Goal: Transaction & Acquisition: Book appointment/travel/reservation

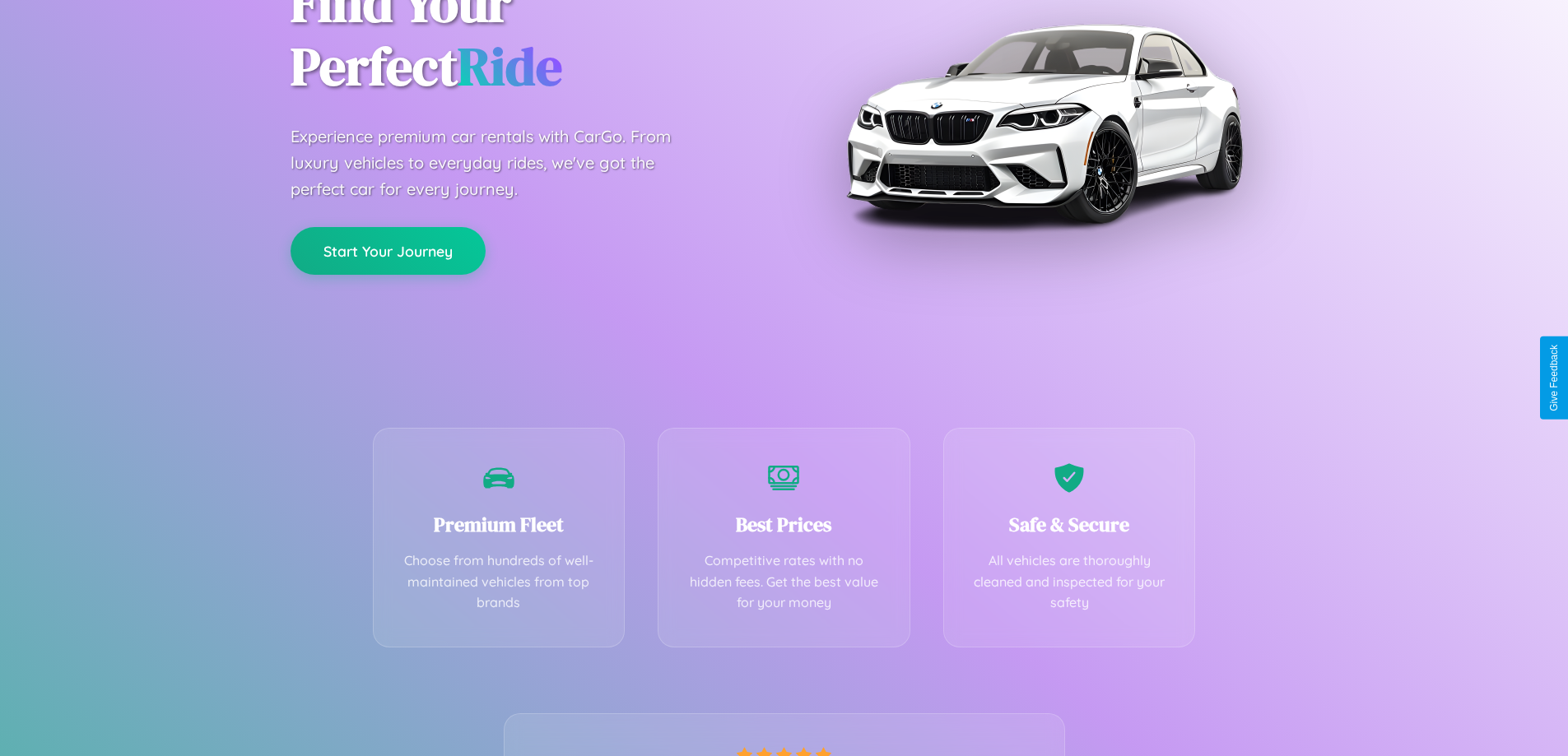
scroll to position [324, 0]
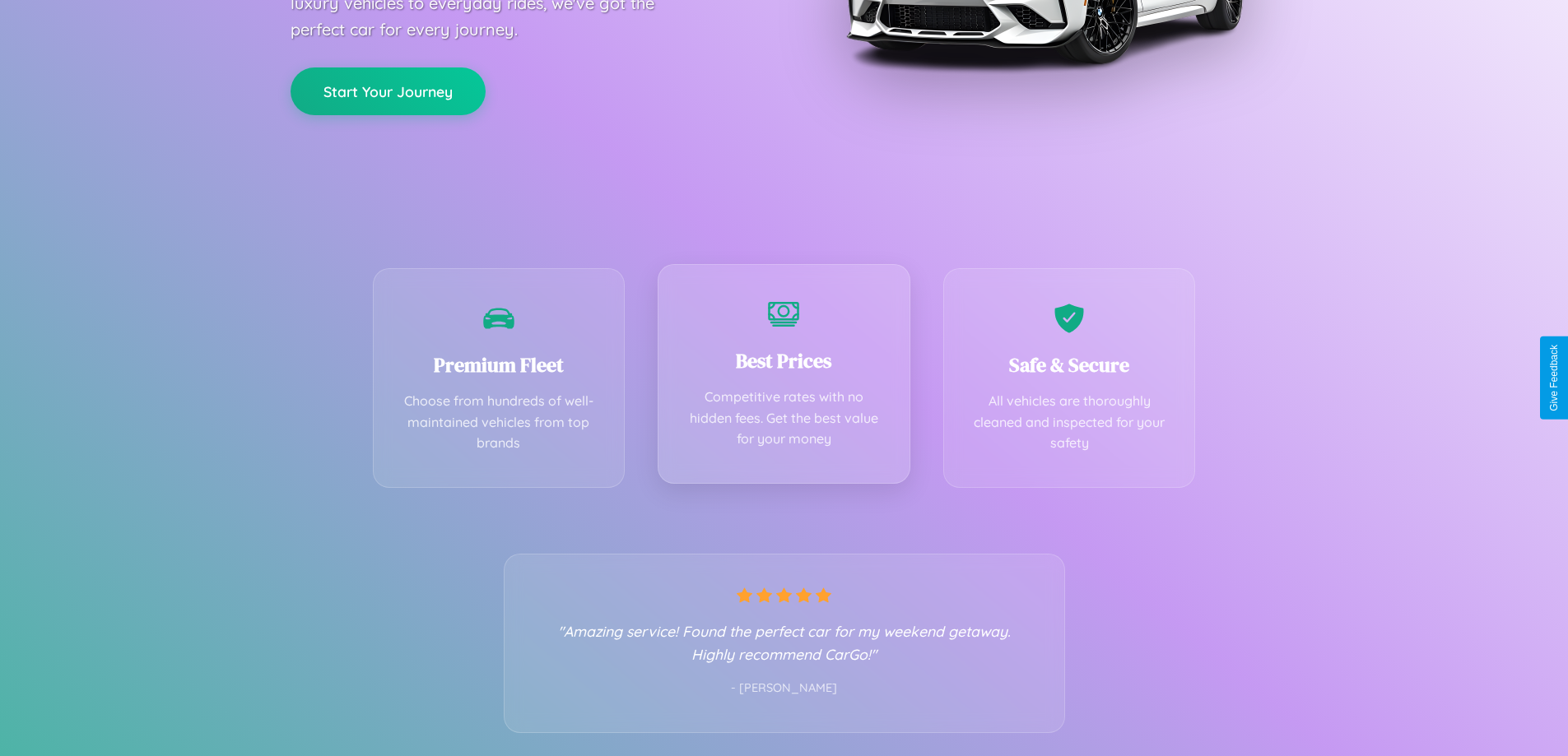
click at [784, 378] on div "Best Prices Competitive rates with no hidden fees. Get the best value for your …" at bounding box center [784, 374] width 253 height 220
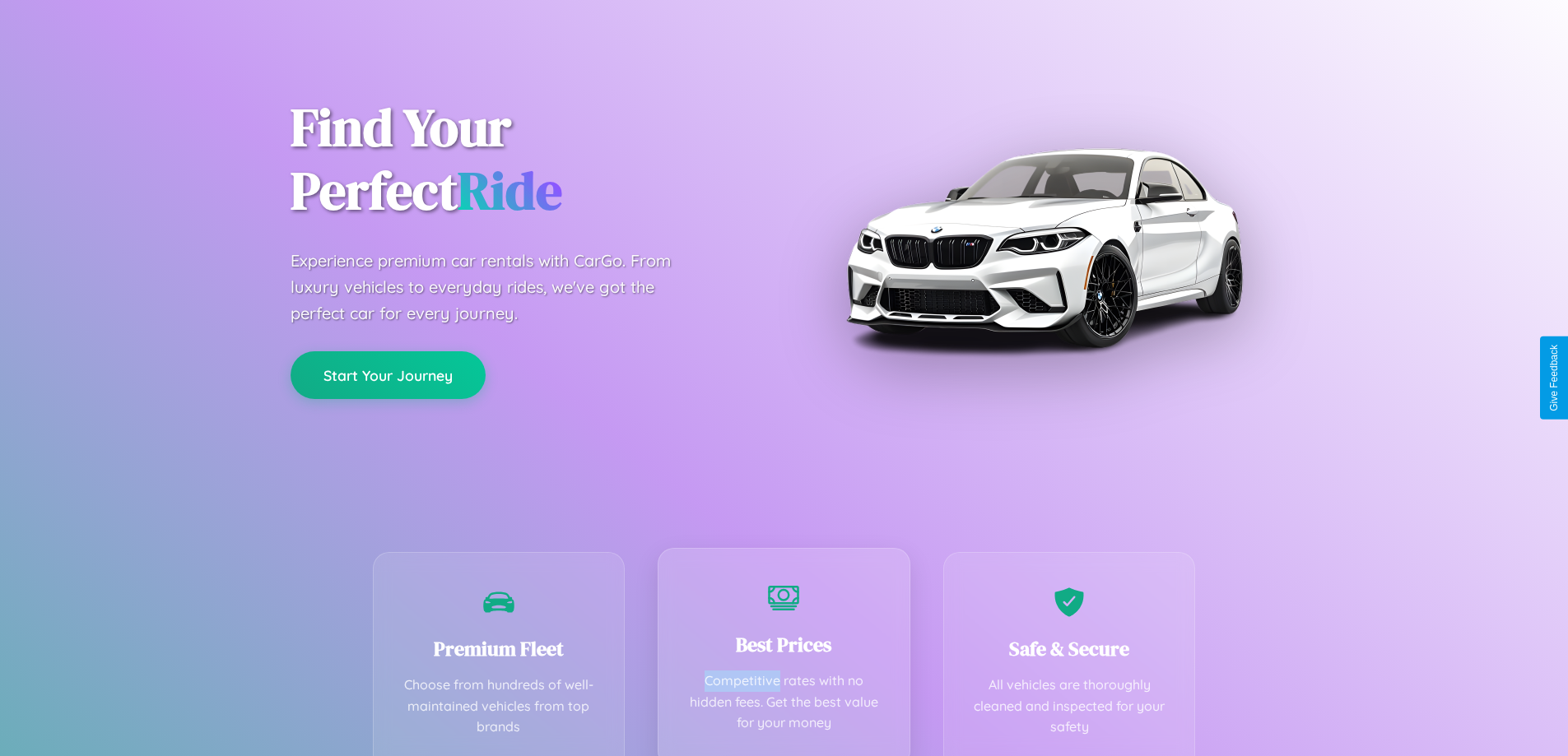
scroll to position [0, 0]
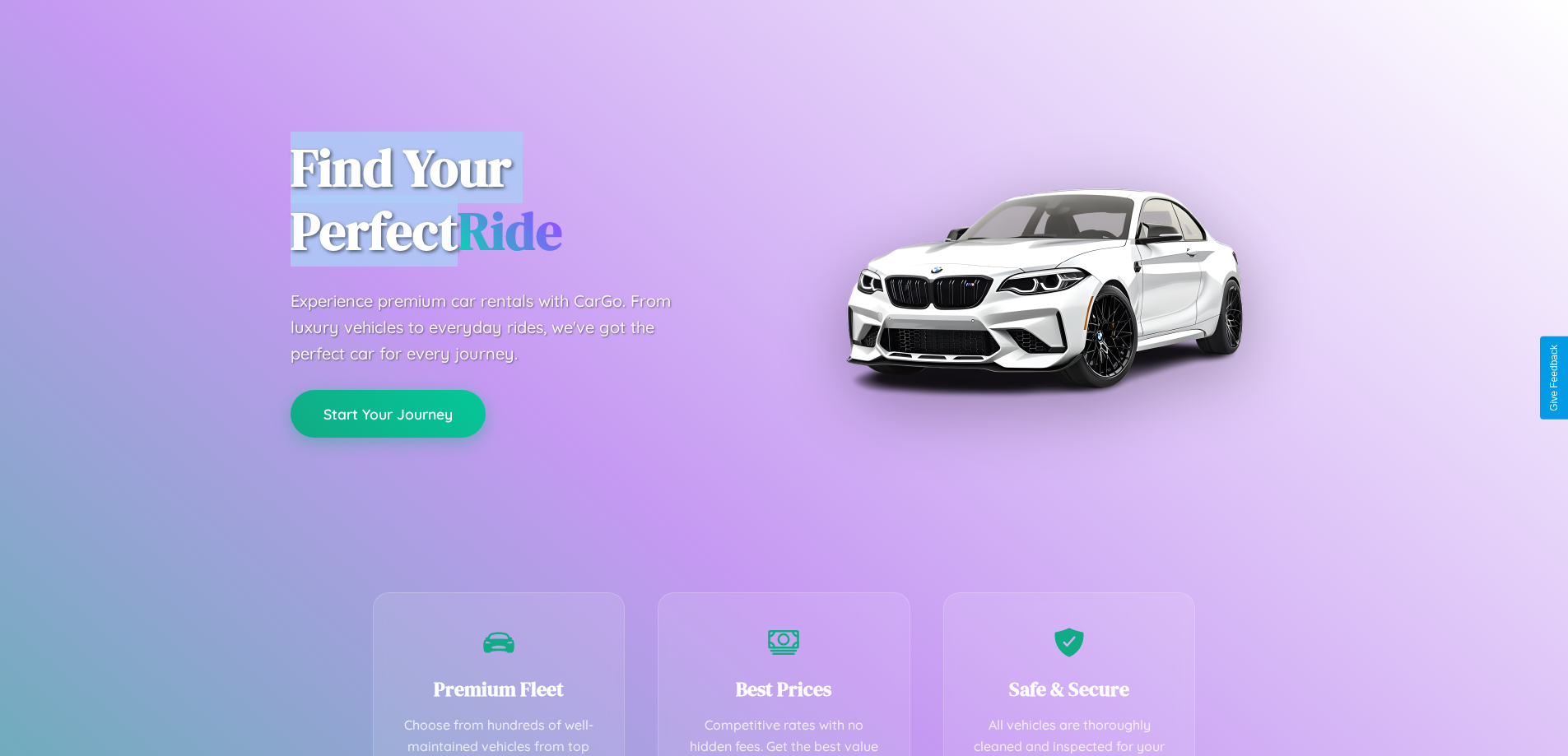
click at [388, 415] on button "Start Your Journey" at bounding box center [388, 414] width 195 height 48
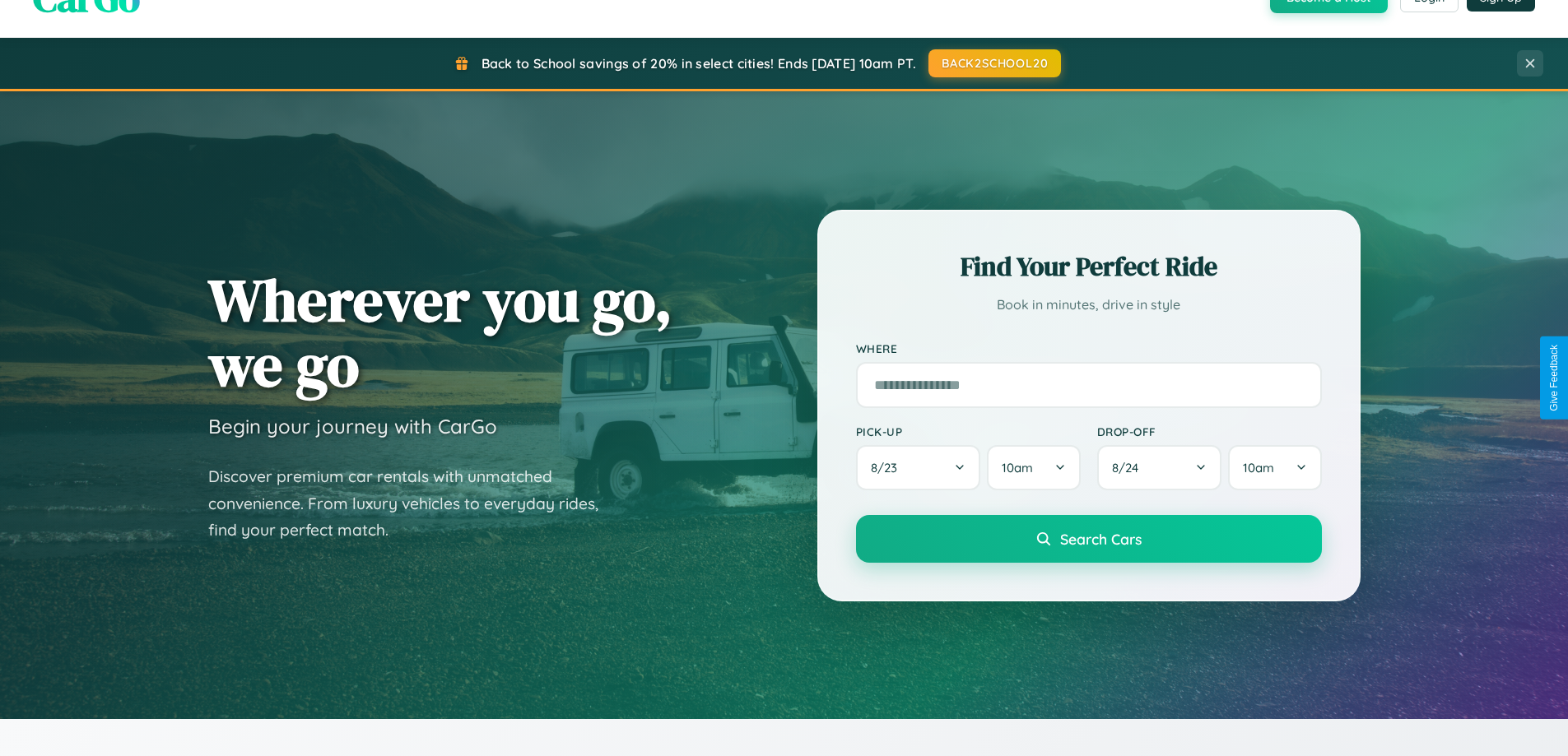
scroll to position [709, 0]
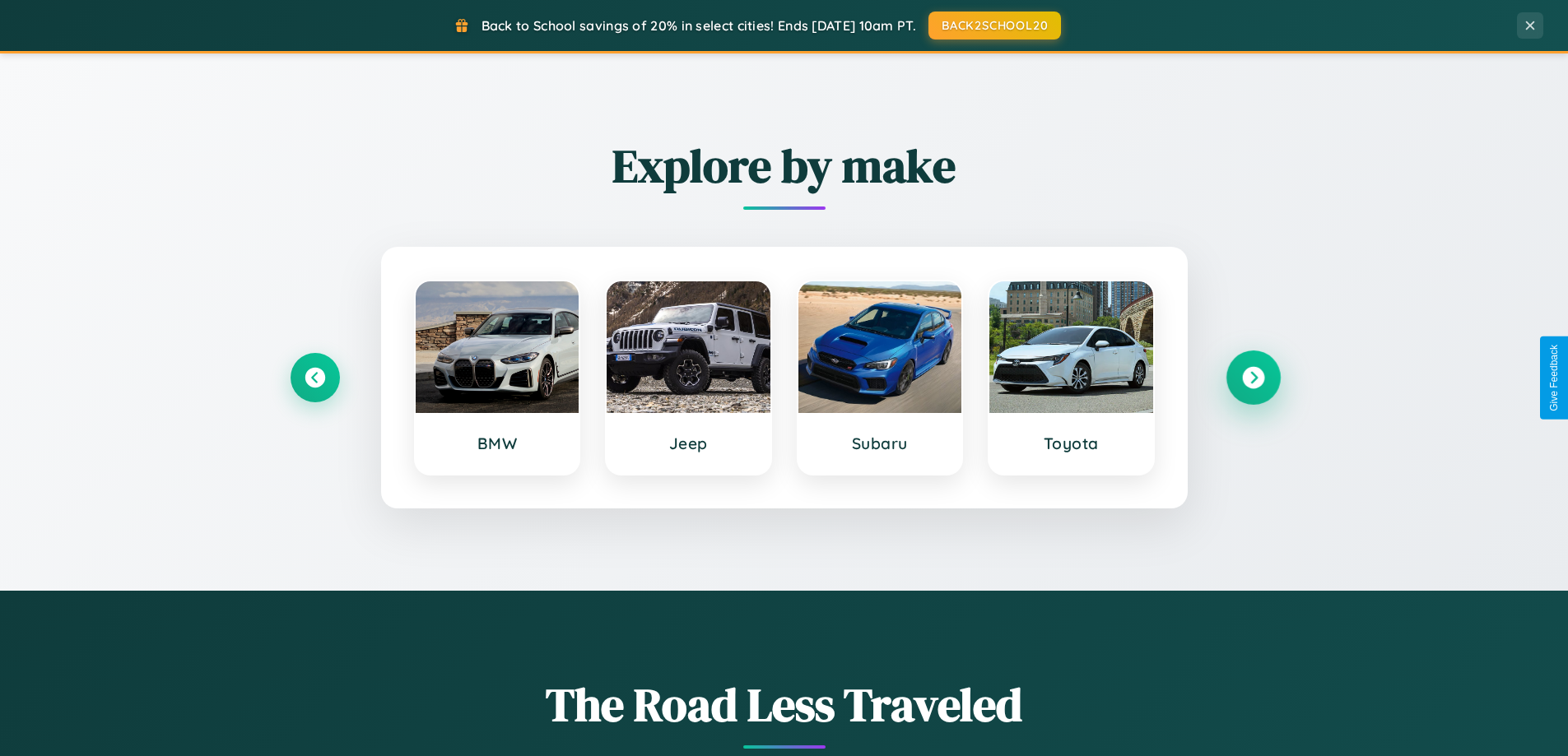
click at [1253, 378] on icon at bounding box center [1253, 378] width 22 height 22
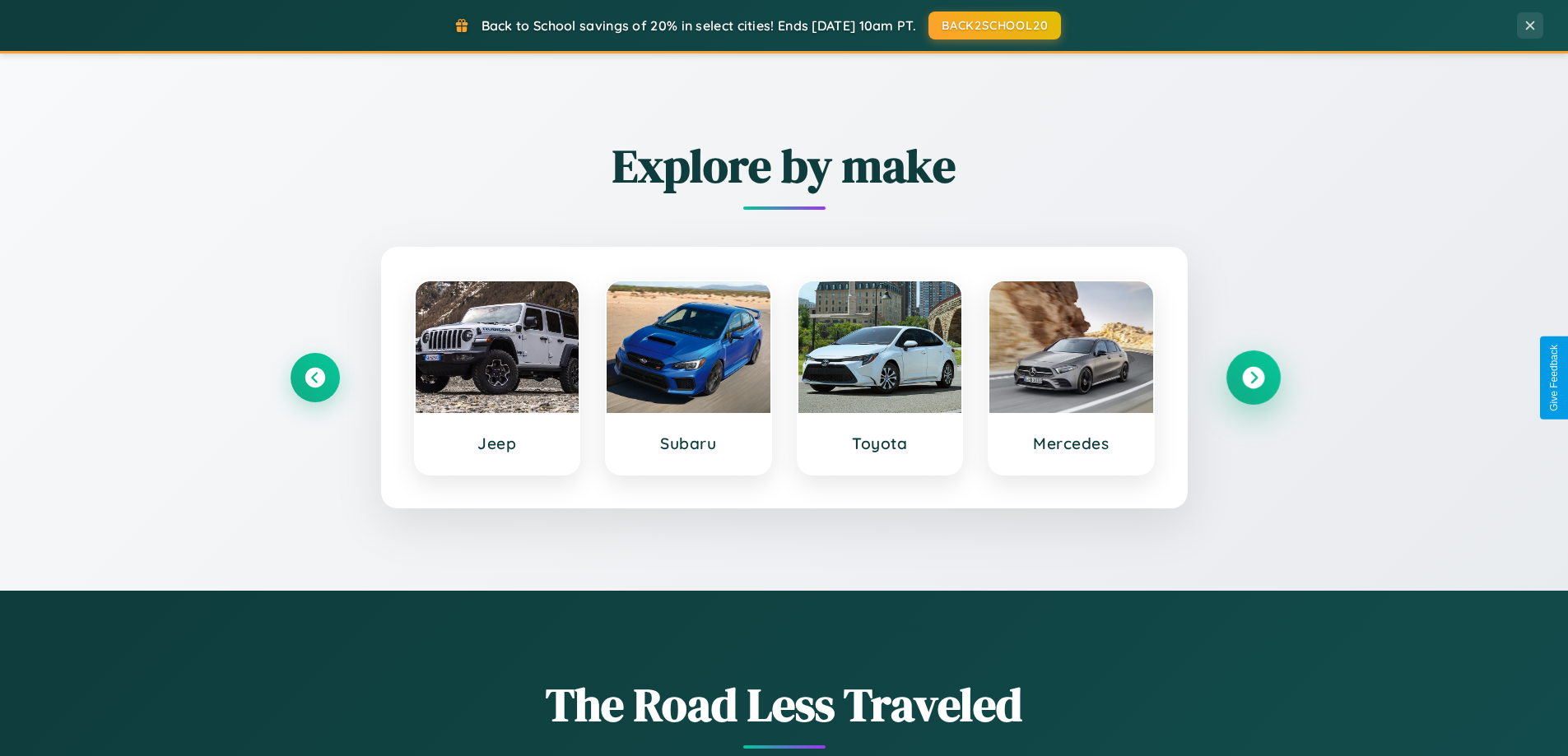
click at [1253, 378] on icon at bounding box center [1253, 378] width 22 height 22
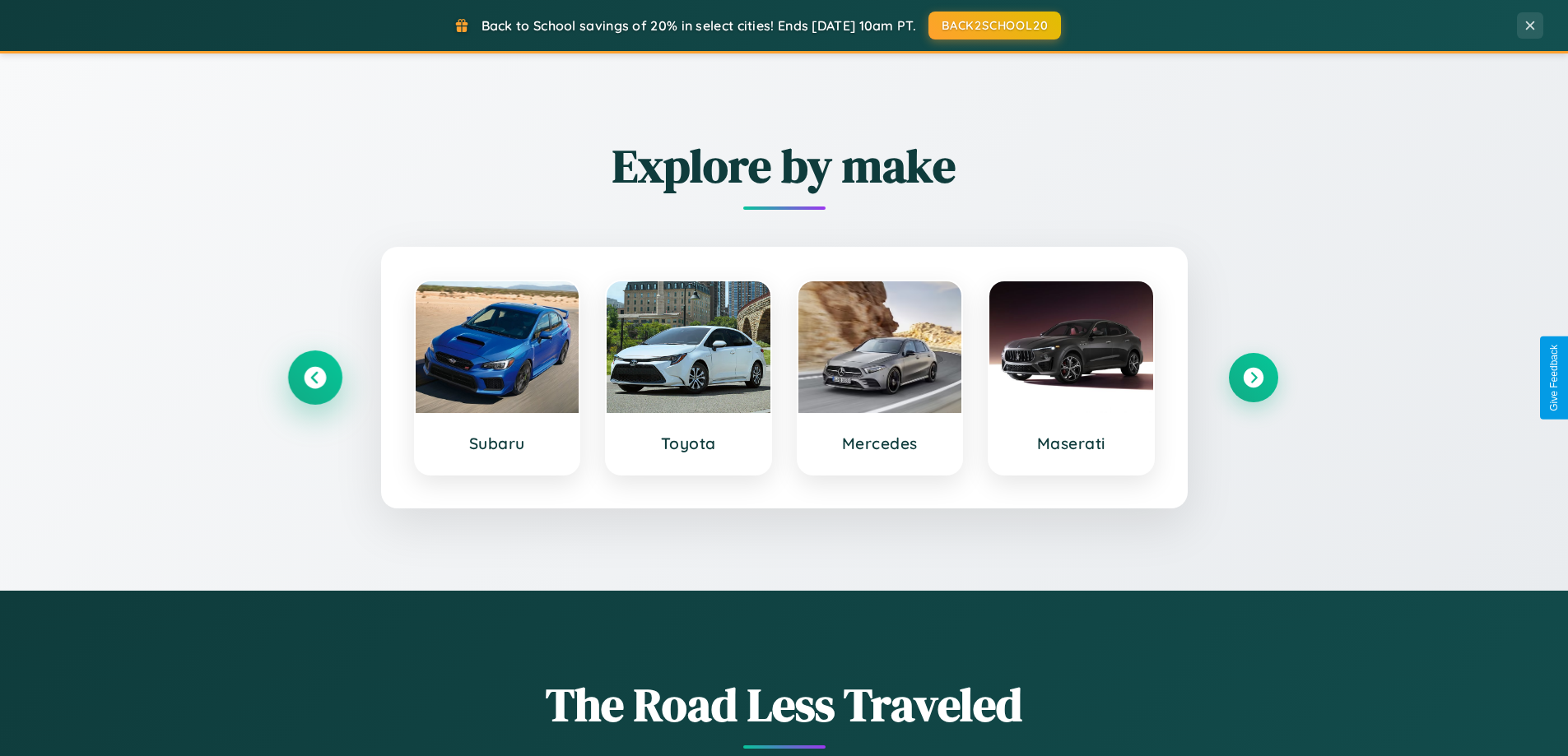
click at [314, 378] on icon at bounding box center [315, 378] width 22 height 22
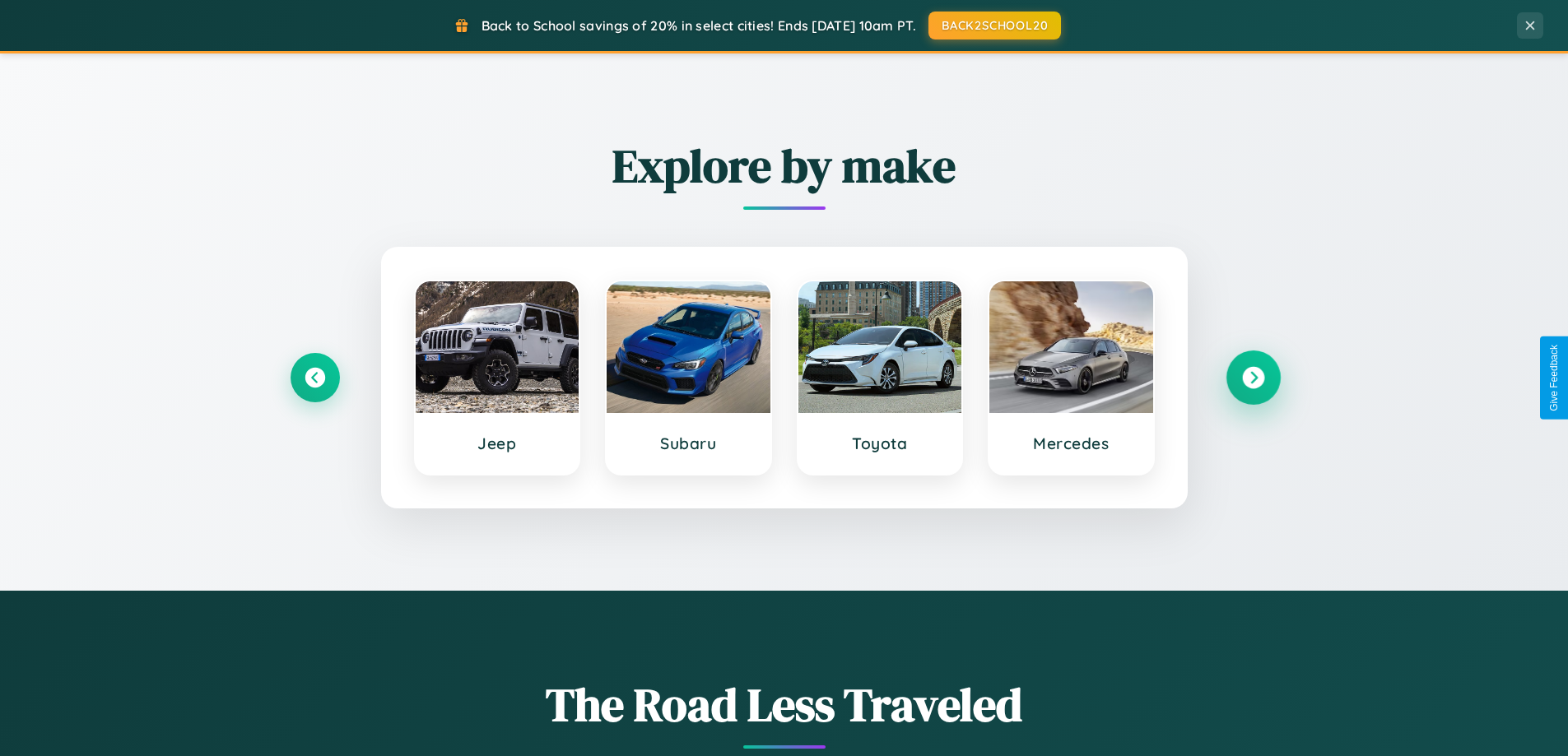
click at [1253, 378] on icon at bounding box center [1253, 378] width 22 height 22
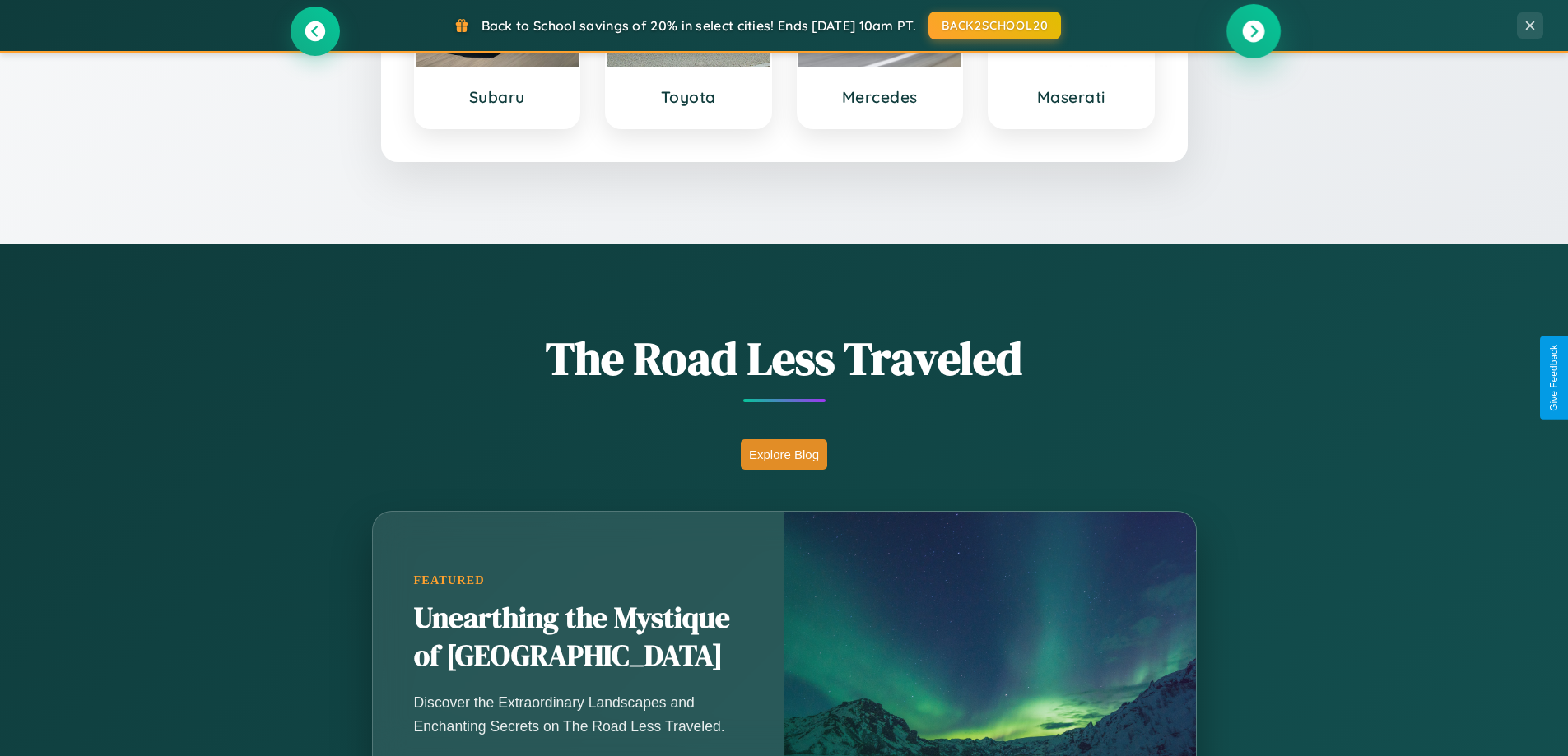
scroll to position [1133, 0]
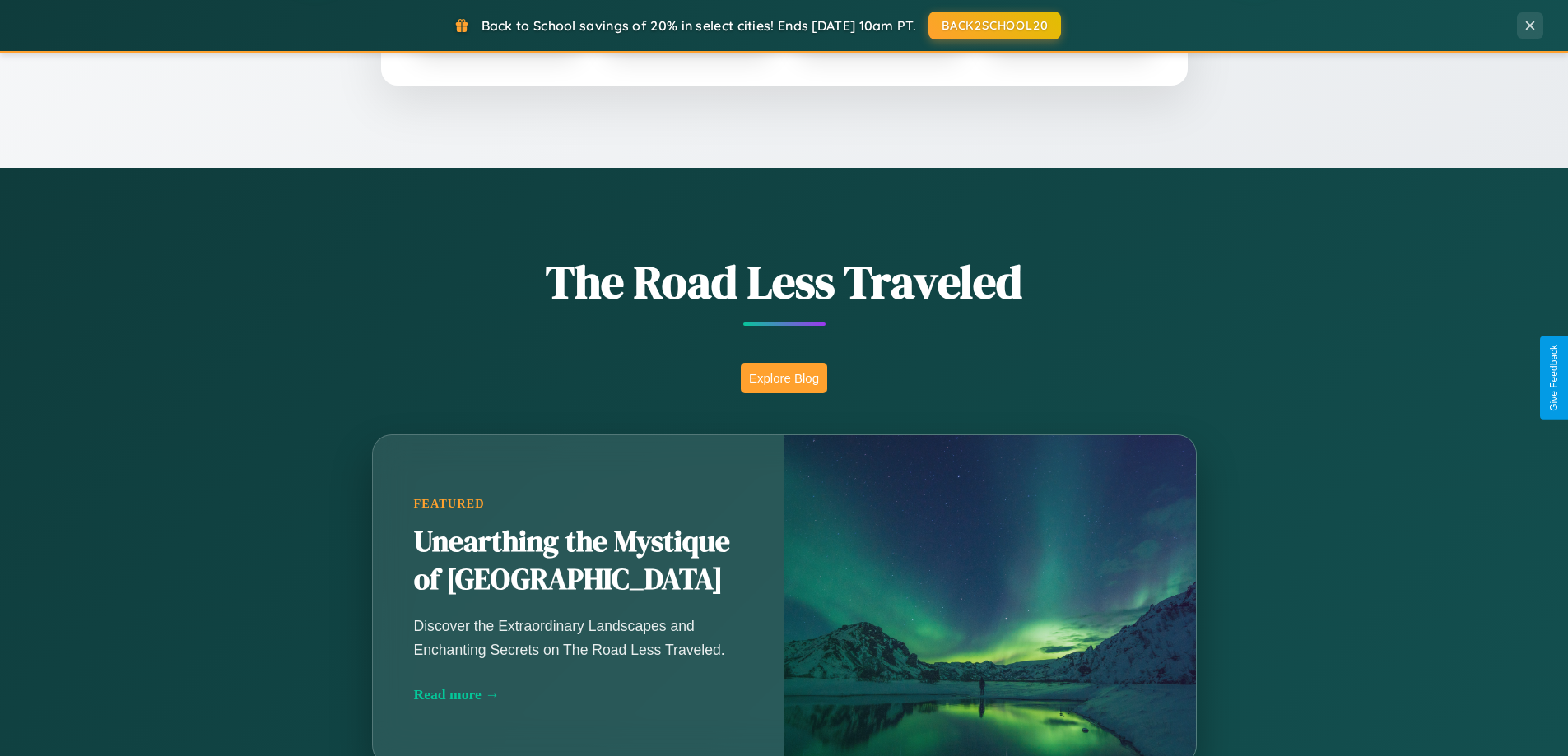
click at [784, 378] on button "Explore Blog" at bounding box center [784, 378] width 86 height 30
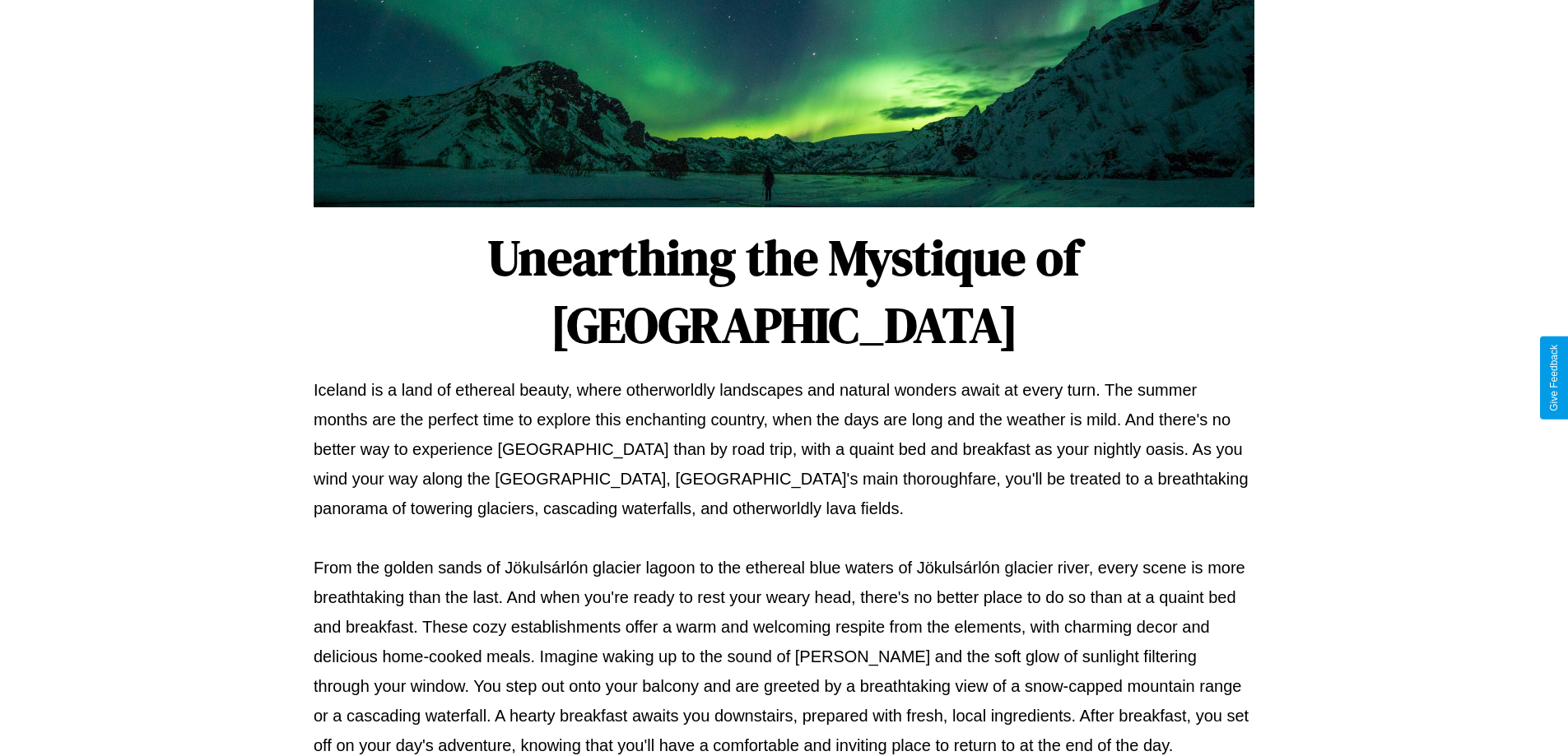
scroll to position [533, 0]
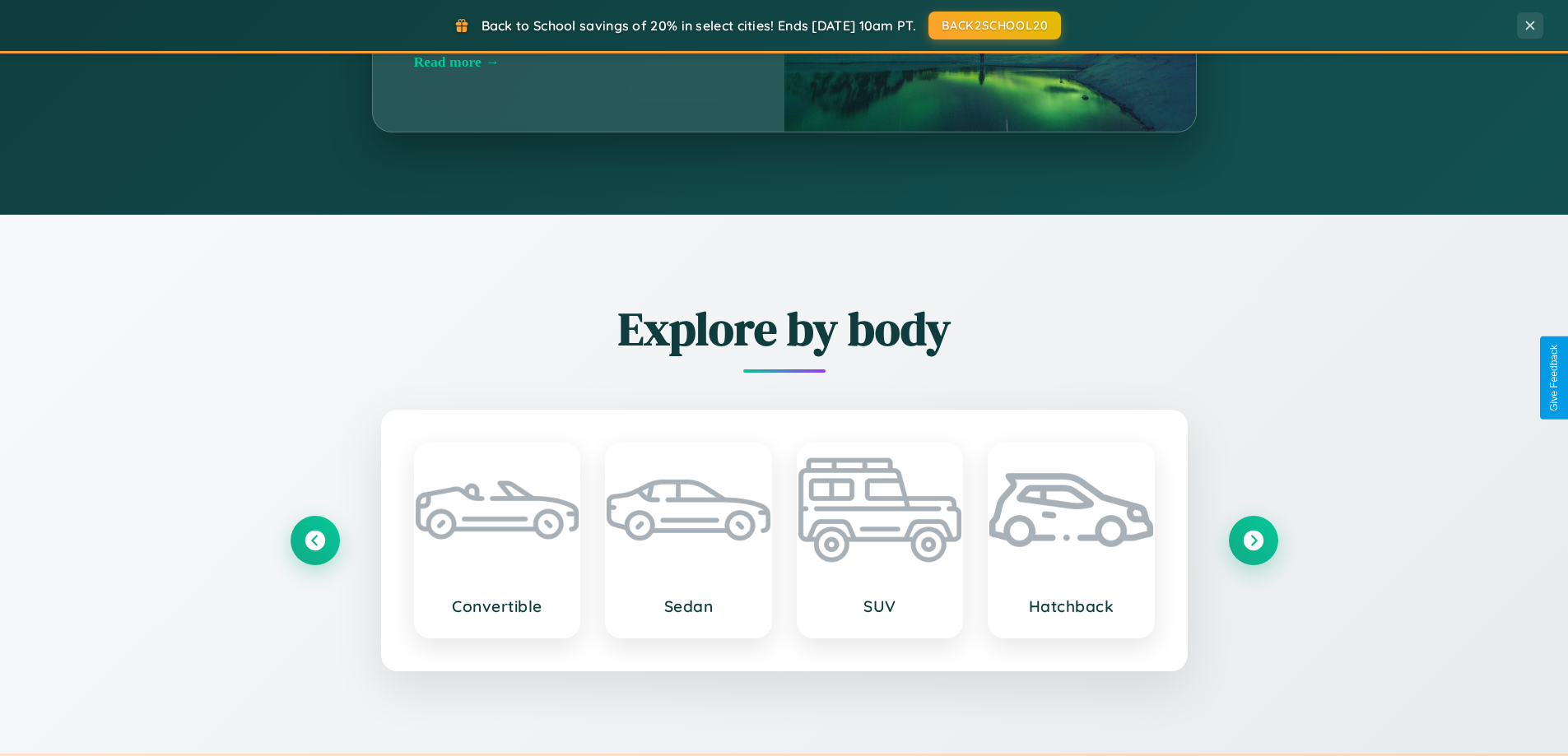
scroll to position [2645, 0]
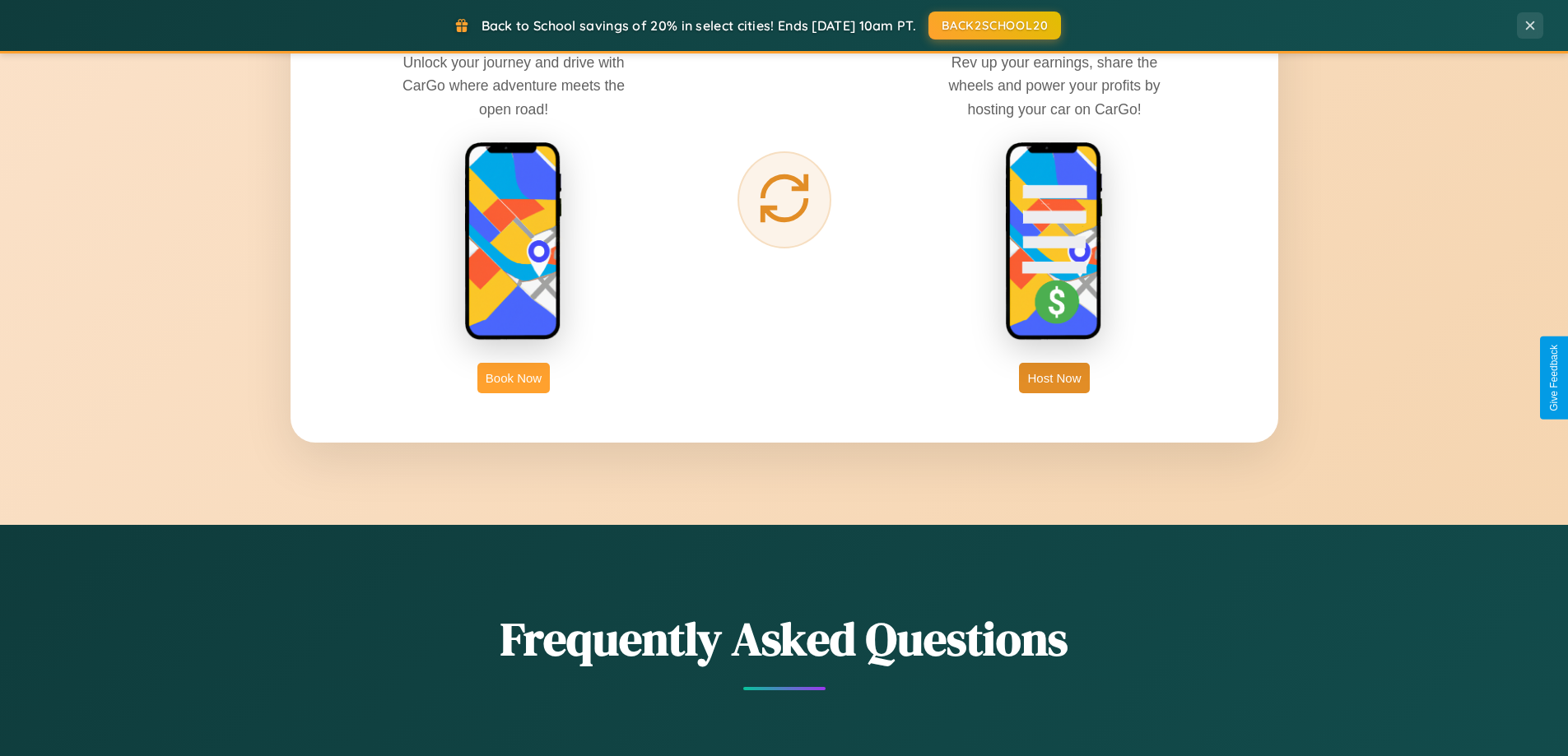
click at [513, 378] on button "Book Now" at bounding box center [513, 378] width 73 height 30
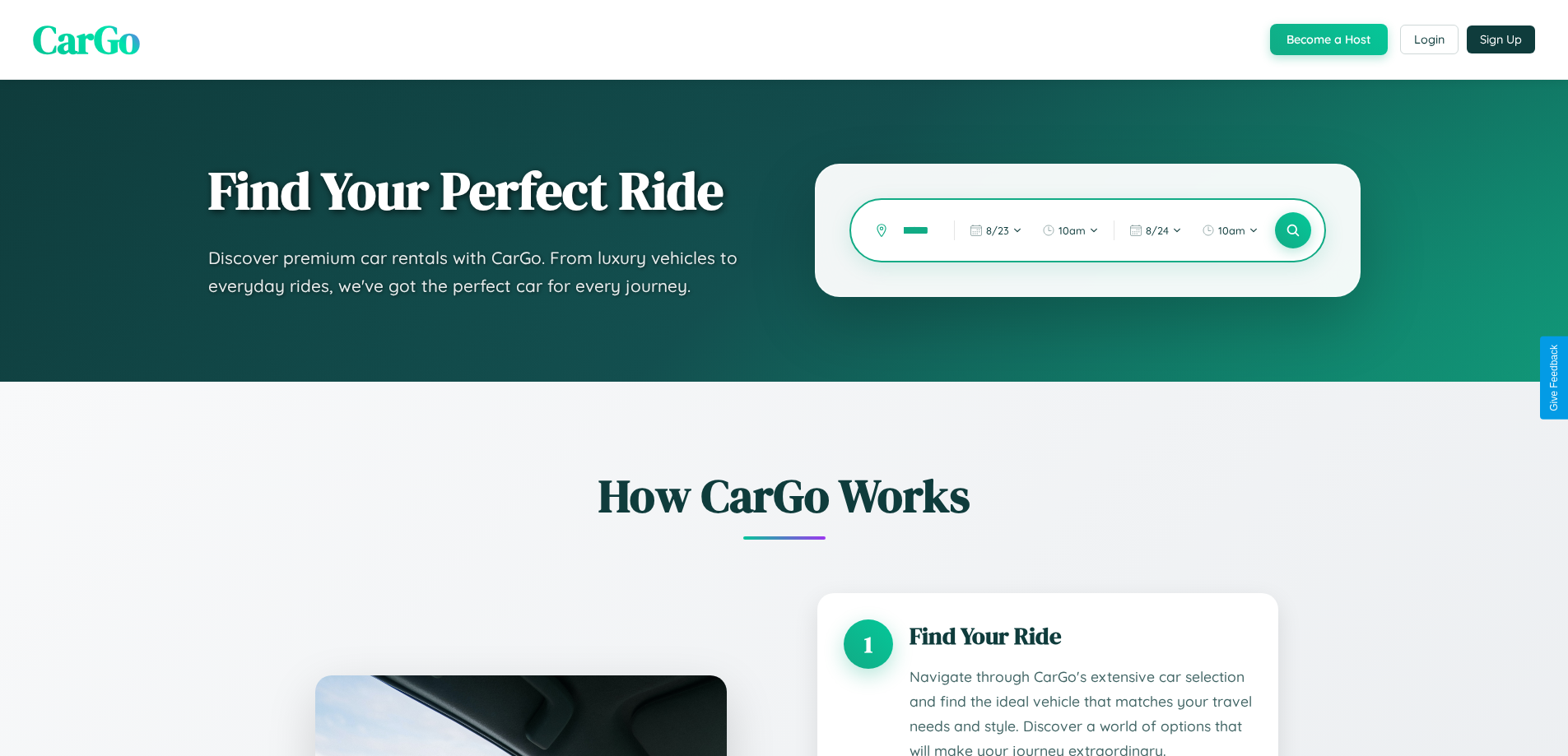
type input "*******"
